Goal: Information Seeking & Learning: Learn about a topic

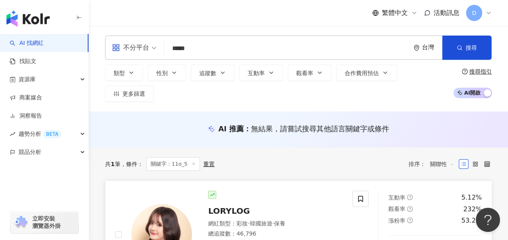
click at [239, 195] on div "LORYLOG 網紅類型 ： 彩妝 · 韓國旅遊 · 保養 總追蹤數 ： 46,796 名稱 ： 11o_5 4.4萬 3,230 未公開 找相似 查看關鍵字…" at bounding box center [267, 234] width 151 height 87
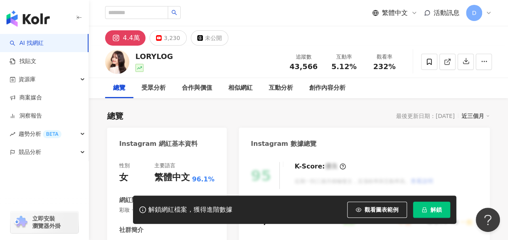
click at [435, 209] on span "解鎖" at bounding box center [435, 209] width 11 height 6
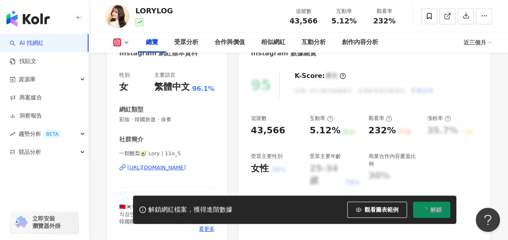
scroll to position [88, 0]
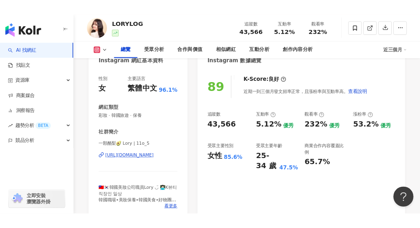
scroll to position [62, 0]
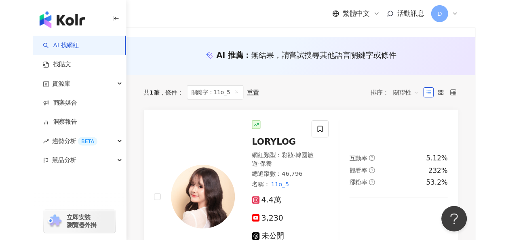
scroll to position [103, 0]
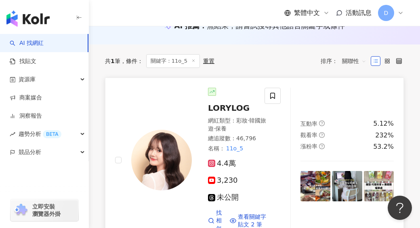
click at [224, 117] on div "網紅類型 ： 彩妝 · 韓國旅遊 · 保養" at bounding box center [237, 125] width 59 height 16
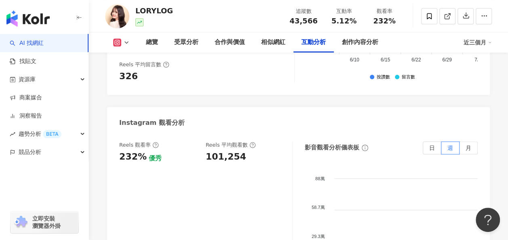
scroll to position [1851, 0]
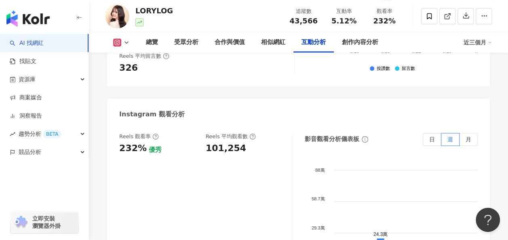
click at [227, 142] on div "101,254" at bounding box center [226, 148] width 40 height 13
copy div "101,254"
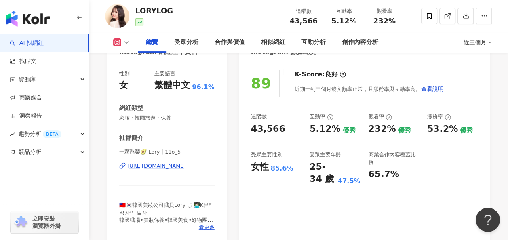
scroll to position [0, 0]
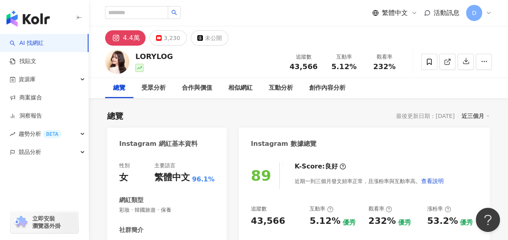
click at [153, 2] on div "繁體中文 活動訊息 D" at bounding box center [298, 13] width 386 height 26
click at [161, 9] on input "search" at bounding box center [136, 12] width 63 height 13
paste input "**"
type input "**"
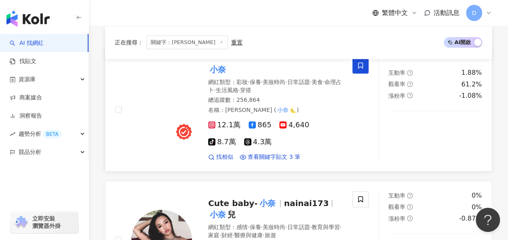
scroll to position [134, 0]
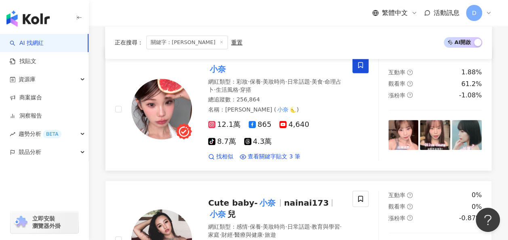
click at [229, 79] on span "命理占卜" at bounding box center [274, 85] width 133 height 15
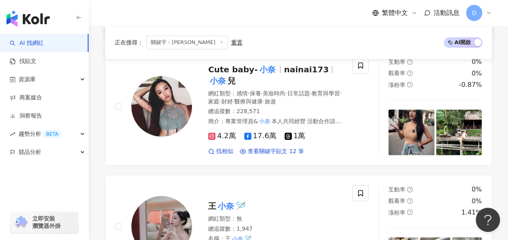
scroll to position [269, 0]
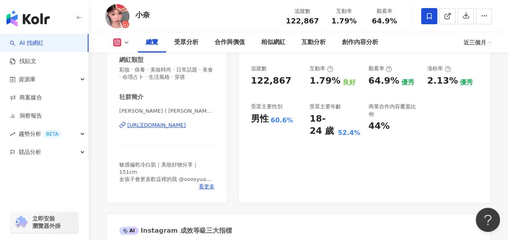
scroll to position [137, 0]
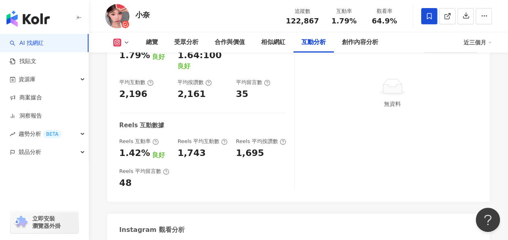
scroll to position [1732, 0]
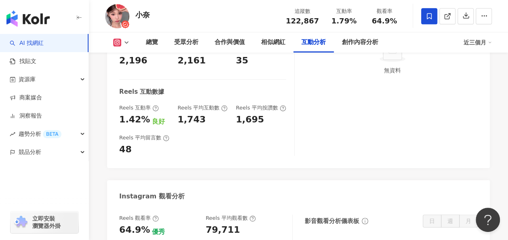
click at [219, 224] on div "79,711" at bounding box center [223, 230] width 34 height 13
copy div "79,711"
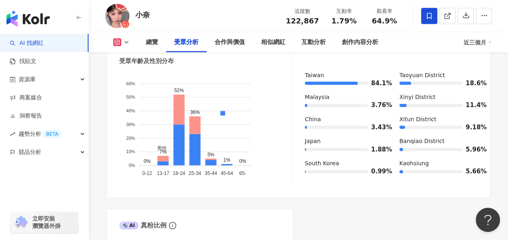
scroll to position [823, 0]
